Goal: Task Accomplishment & Management: Complete application form

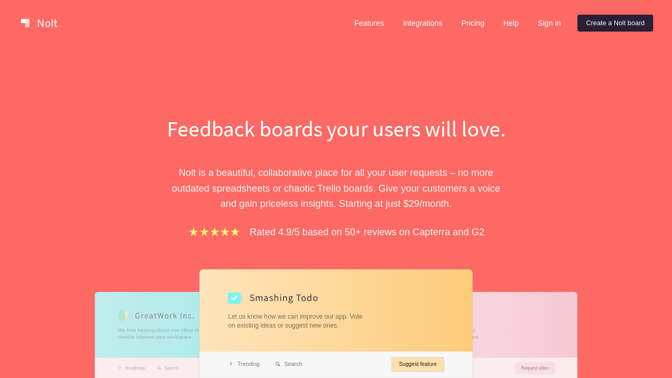
click at [613, 23] on link "Create a Nolt board" at bounding box center [615, 23] width 76 height 17
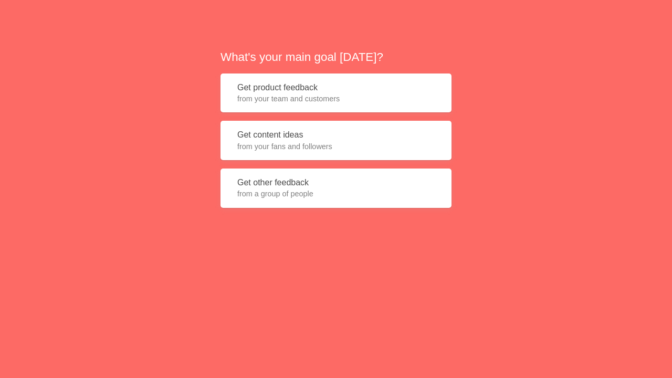
click at [336, 93] on button "Get product feedback from your team and customers" at bounding box center [335, 92] width 231 height 39
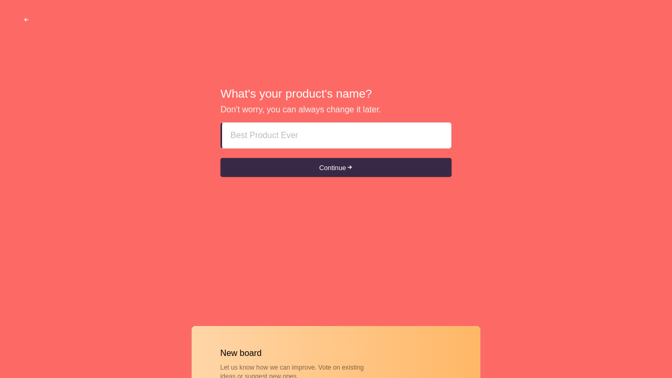
type input "kjrvvclusluszktklhbf"
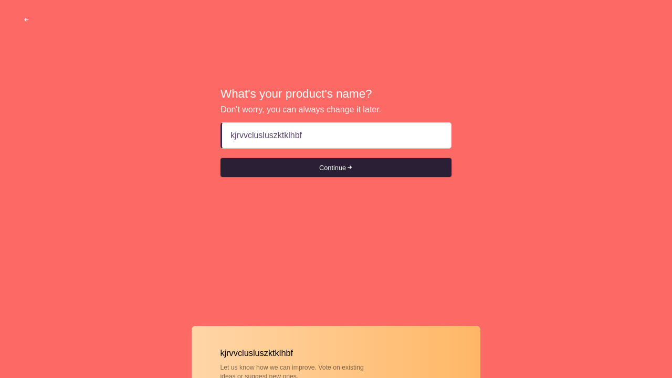
click at [336, 167] on button "Continue" at bounding box center [335, 167] width 231 height 19
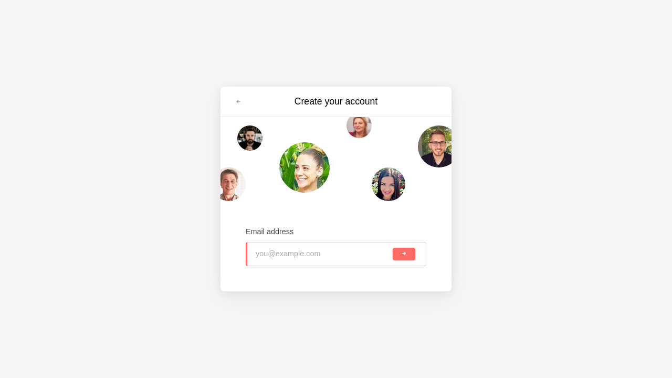
type input "[PERSON_NAME][EMAIL_ADDRESS][DOMAIN_NAME]"
click at [404, 254] on span "submit" at bounding box center [404, 254] width 6 height 6
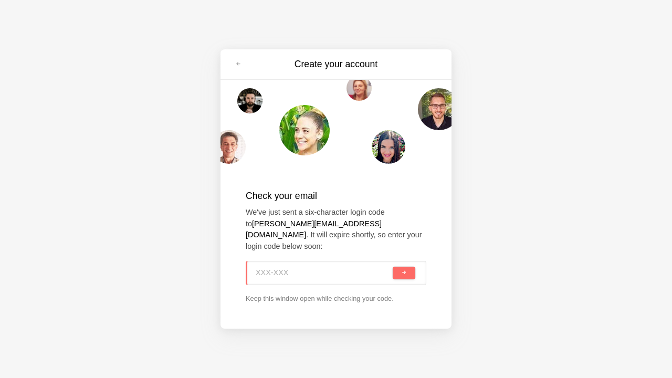
type input "K7M-CVN"
click at [404, 272] on span "submit" at bounding box center [404, 273] width 6 height 6
